Goal: Information Seeking & Learning: Check status

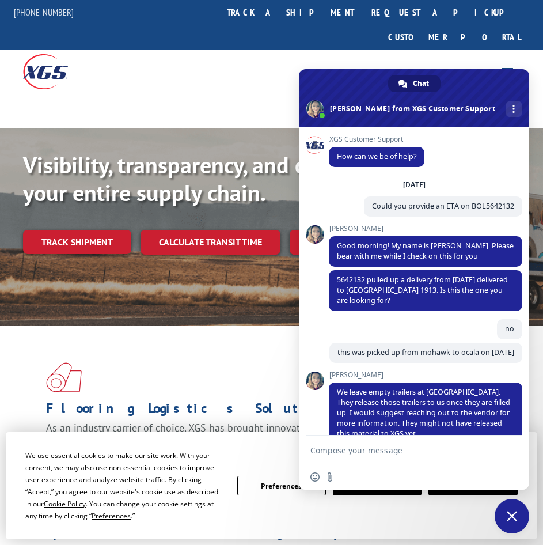
scroll to position [231, 0]
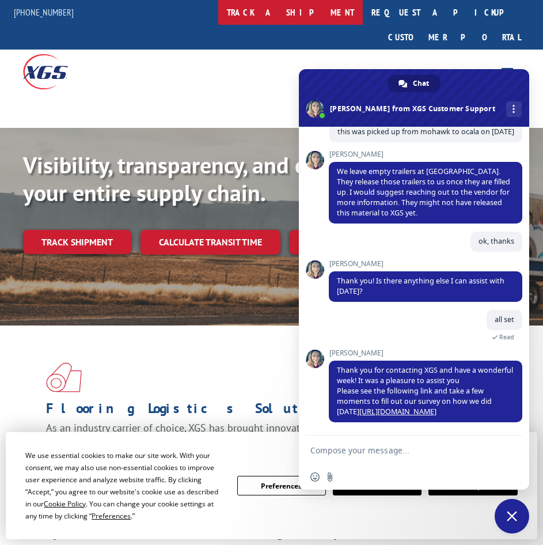
click at [294, 13] on link "track a shipment" at bounding box center [290, 12] width 145 height 25
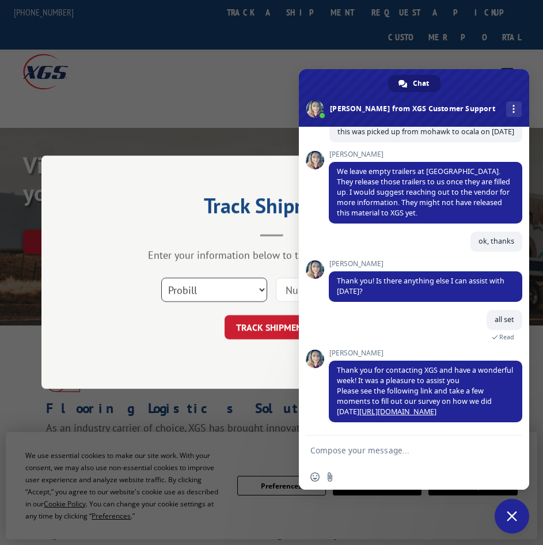
select select "bol"
click option "BOL" at bounding box center [0, 0] width 0 height 0
click at [286, 294] on input at bounding box center [329, 290] width 106 height 24
paste input "5642142"
type input "5642142"
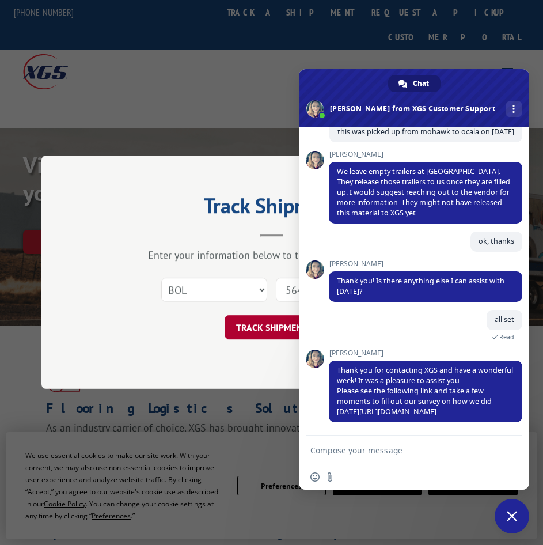
click at [264, 326] on button "TRACK SHIPMENT" at bounding box center [272, 328] width 94 height 24
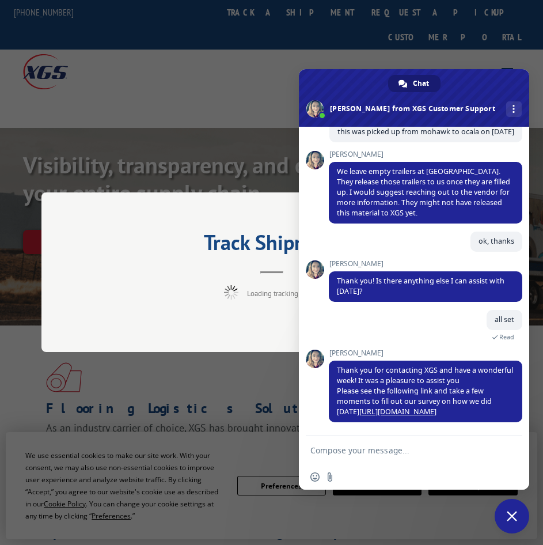
click at [519, 514] on span "Close chat" at bounding box center [512, 516] width 35 height 35
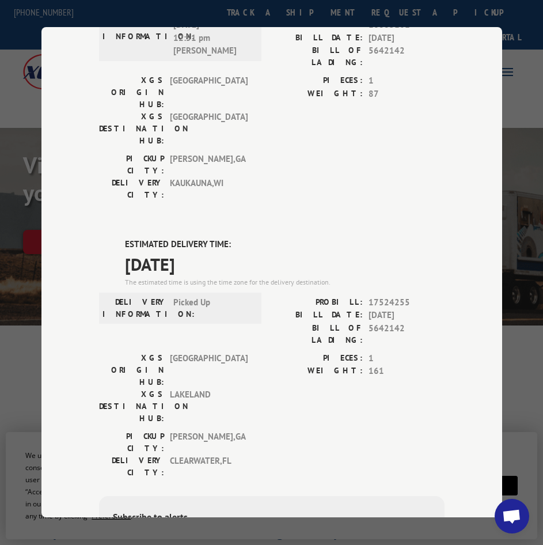
scroll to position [392, 0]
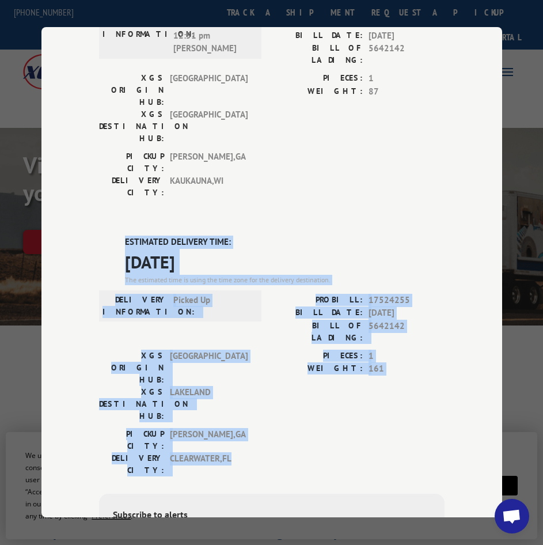
drag, startPoint x: 248, startPoint y: 268, endPoint x: 120, endPoint y: 104, distance: 207.9
click at [120, 235] on div "ESTIMATED DELIVERY TIME: [DATE] The estimated time is using the time zone for t…" at bounding box center [271, 442] width 345 height 414
copy div "ESTIMATED DELIVERY TIME: [DATE] The estimated time is using the time zone for t…"
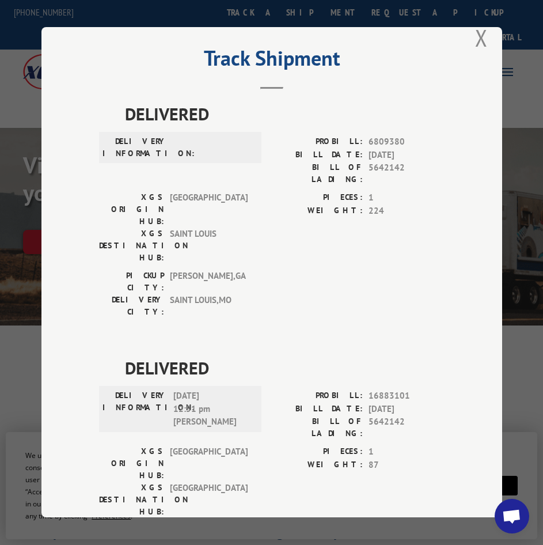
scroll to position [0, 0]
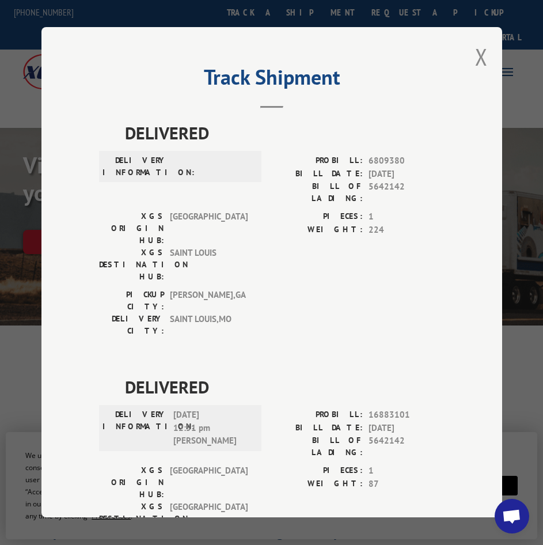
drag, startPoint x: 470, startPoint y: 56, endPoint x: 445, endPoint y: 50, distance: 26.1
click at [475, 56] on button "Close modal" at bounding box center [481, 56] width 13 height 31
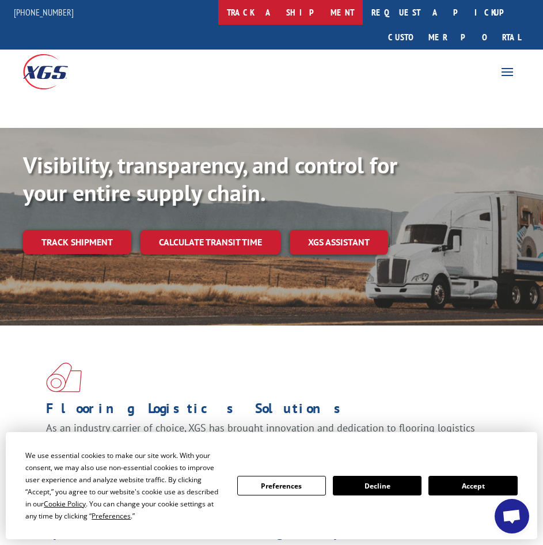
click at [321, 15] on link "track a shipment" at bounding box center [290, 12] width 145 height 25
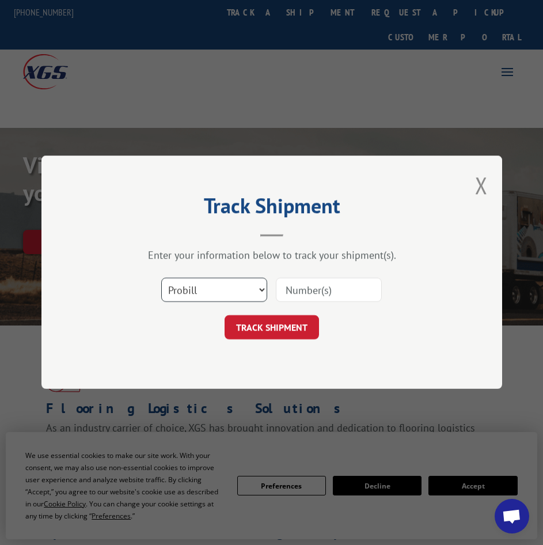
click at [161, 278] on select "Select category... Probill BOL PO" at bounding box center [214, 290] width 106 height 24
select select "bol"
click option "BOL" at bounding box center [0, 0] width 0 height 0
click at [282, 288] on input at bounding box center [329, 290] width 106 height 24
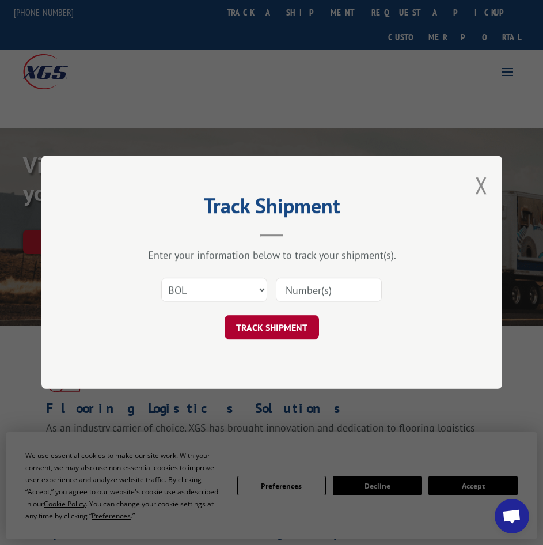
paste input "5642143"
type input "5642143"
click at [273, 326] on button "TRACK SHIPMENT" at bounding box center [272, 328] width 94 height 24
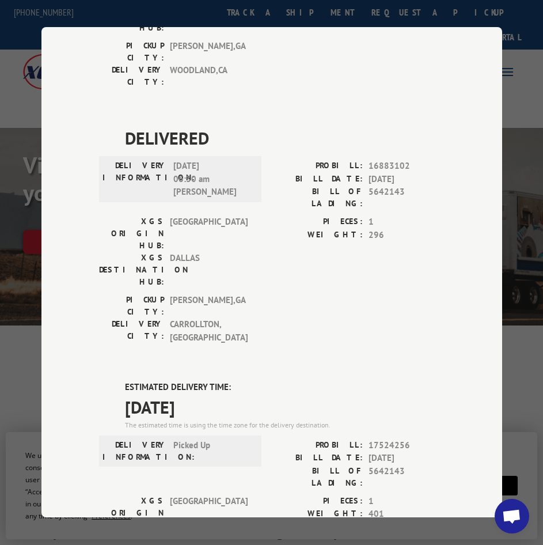
scroll to position [392, 0]
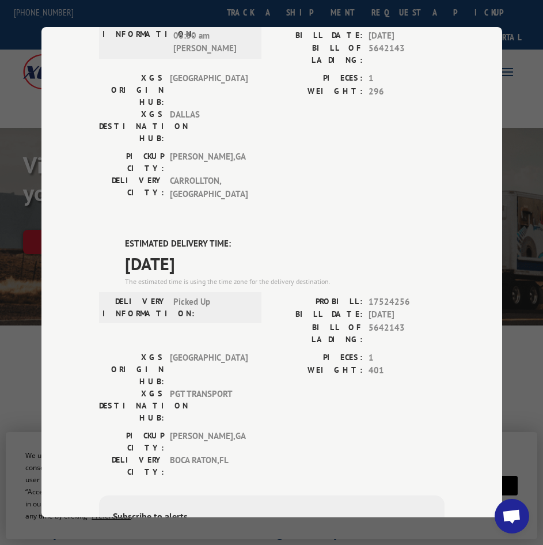
click at [443, 430] on div "PICKUP CITY: [GEOGRAPHIC_DATA] , [GEOGRAPHIC_DATA]: [GEOGRAPHIC_DATA] , [GEOGRA…" at bounding box center [271, 457] width 345 height 54
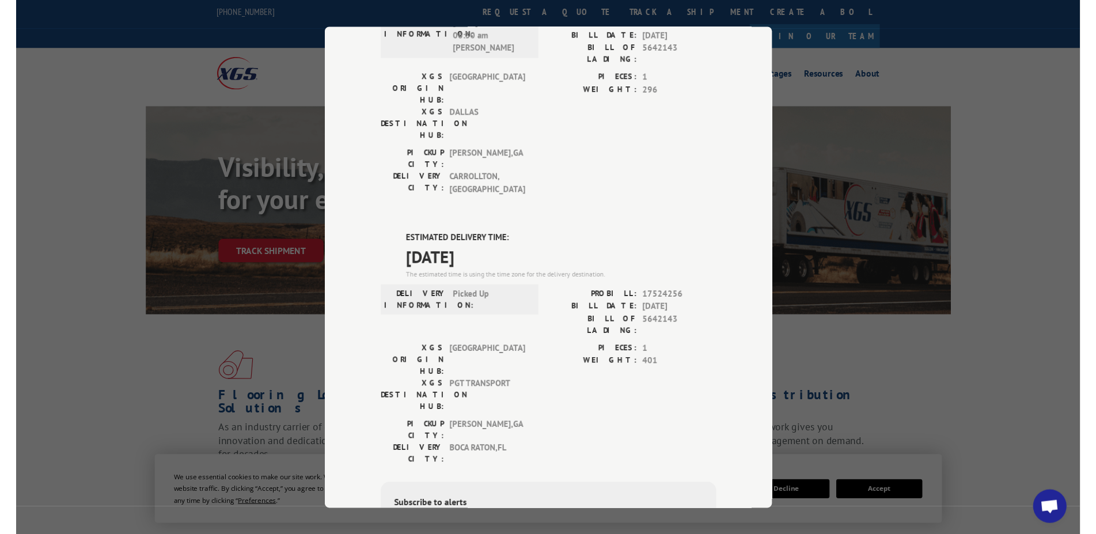
scroll to position [231, 0]
